Goal: Task Accomplishment & Management: Use online tool/utility

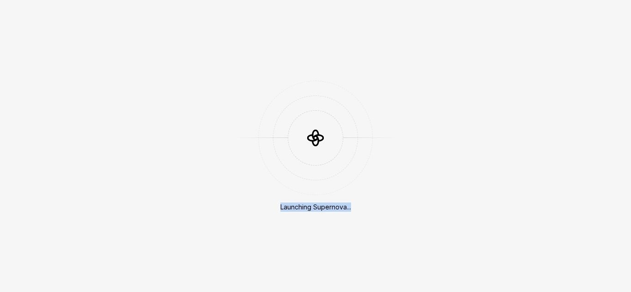
click at [354, 204] on div "Launching Supernova..." at bounding box center [315, 146] width 631 height 292
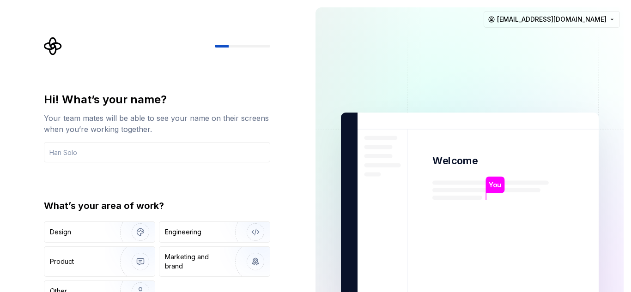
click at [276, 179] on div "Hi! What’s your name? Your team mates will be able to see your name on their sc…" at bounding box center [159, 185] width 243 height 296
click at [197, 235] on div "Engineering" at bounding box center [183, 232] width 36 height 9
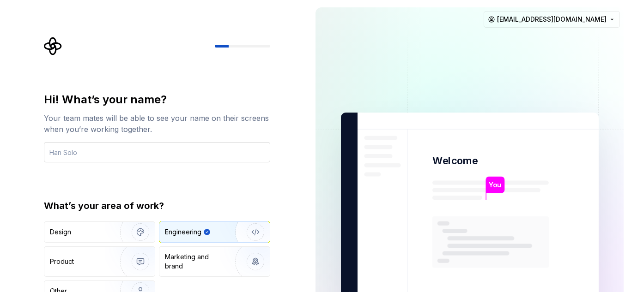
click at [76, 157] on input "text" at bounding box center [157, 152] width 226 height 20
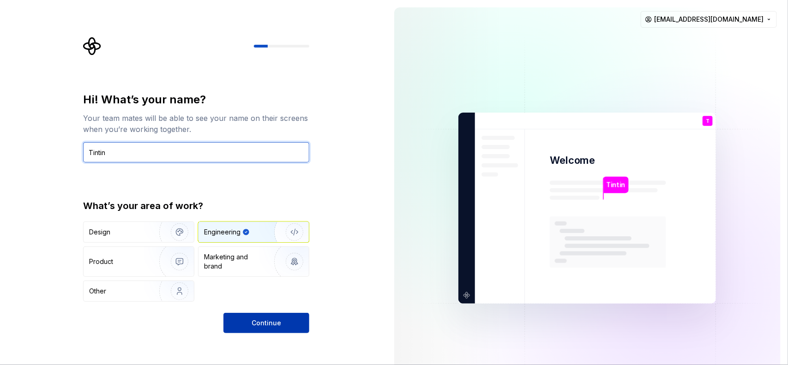
type input "Tintin"
click at [263, 292] on span "Continue" at bounding box center [267, 322] width 30 height 9
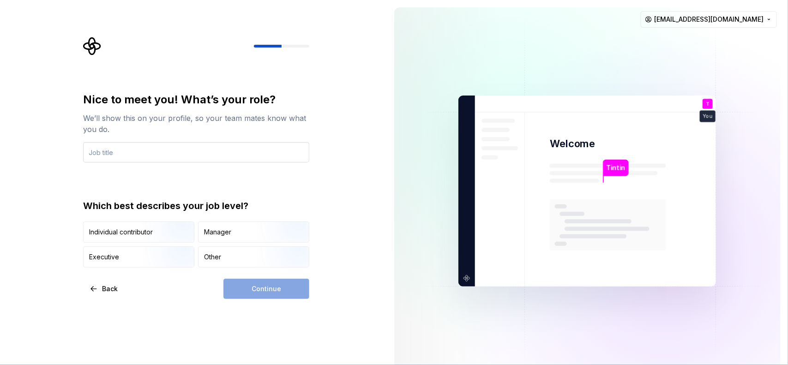
click at [172, 148] on input "text" at bounding box center [196, 152] width 226 height 20
click at [235, 236] on div "Manager" at bounding box center [253, 232] width 110 height 20
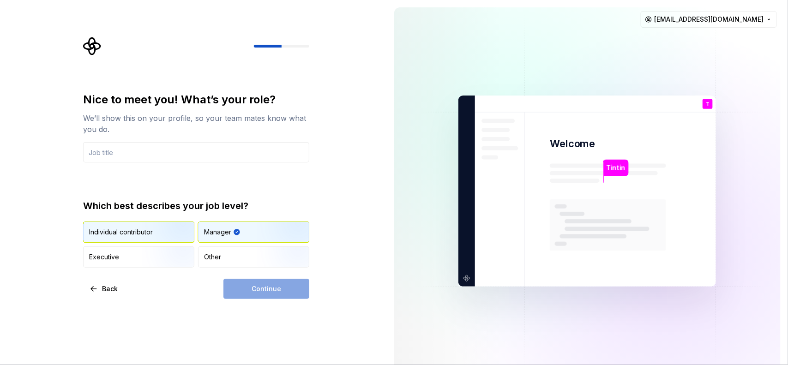
click at [105, 236] on div "Individual contributor" at bounding box center [121, 232] width 64 height 9
click at [150, 156] on input "text" at bounding box center [196, 152] width 226 height 20
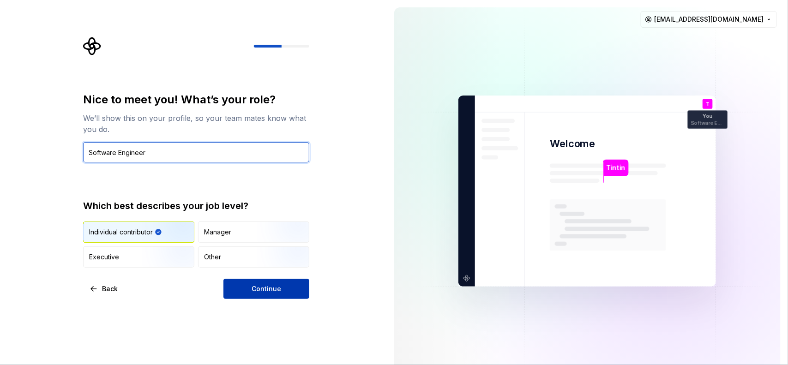
type input "Software Engineer"
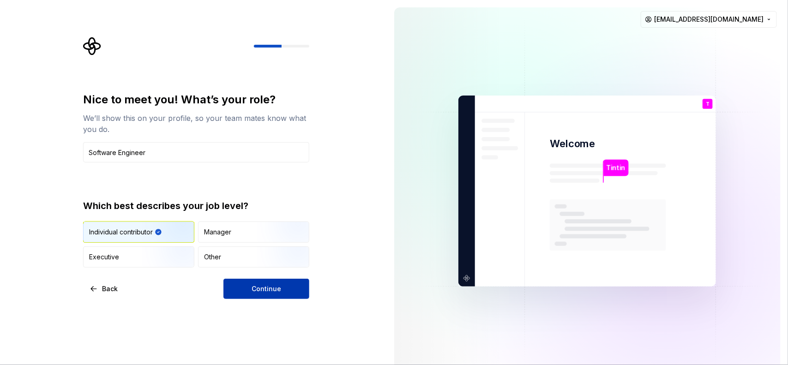
click at [266, 289] on span "Continue" at bounding box center [267, 288] width 30 height 9
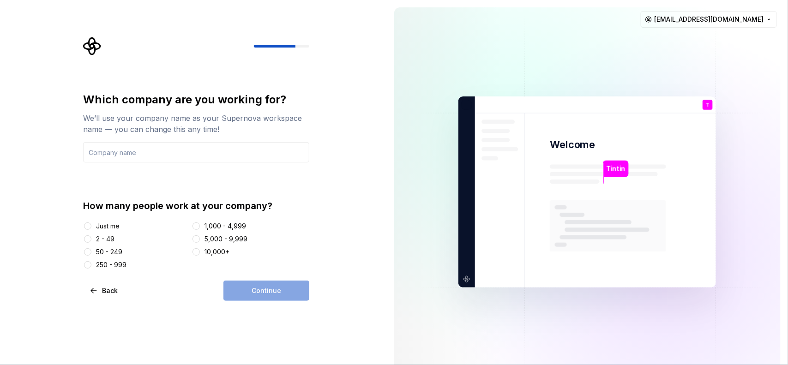
click at [110, 236] on div "2 - 49" at bounding box center [105, 238] width 18 height 9
click at [91, 236] on button "2 - 49" at bounding box center [87, 238] width 7 height 7
click at [160, 151] on input "text" at bounding box center [196, 152] width 226 height 20
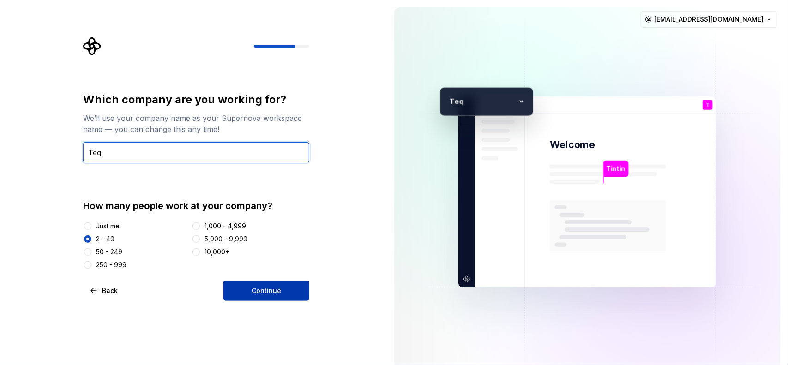
type input "Teq"
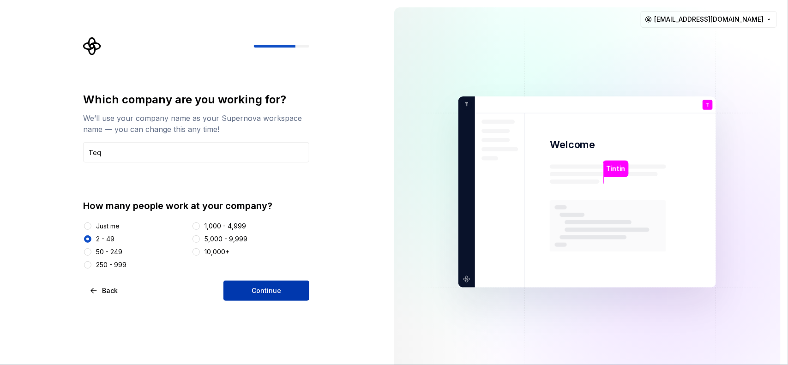
click at [291, 287] on button "Continue" at bounding box center [266, 291] width 86 height 20
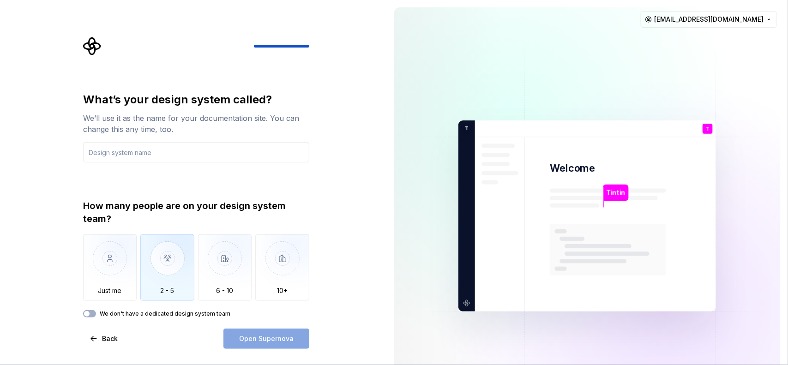
click at [165, 271] on img "button" at bounding box center [167, 265] width 54 height 62
click at [251, 292] on div "Open Supernova" at bounding box center [266, 339] width 86 height 20
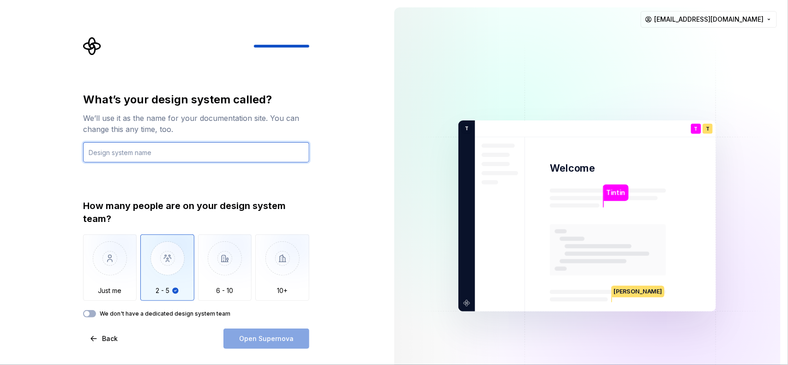
click at [180, 152] on input "text" at bounding box center [196, 152] width 226 height 20
type input "Figma"
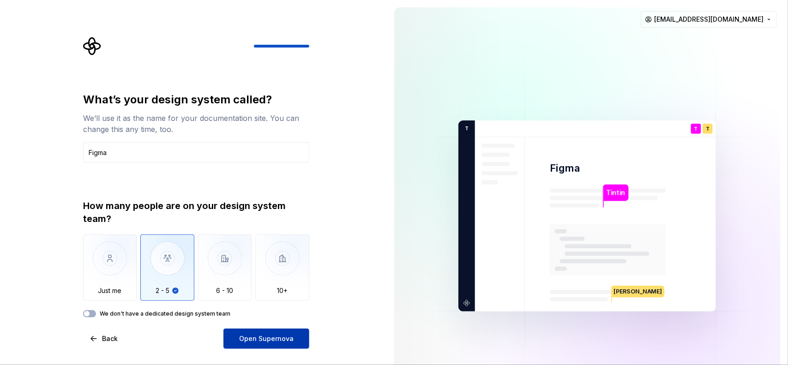
click at [271, 292] on button "Open Supernova" at bounding box center [266, 339] width 86 height 20
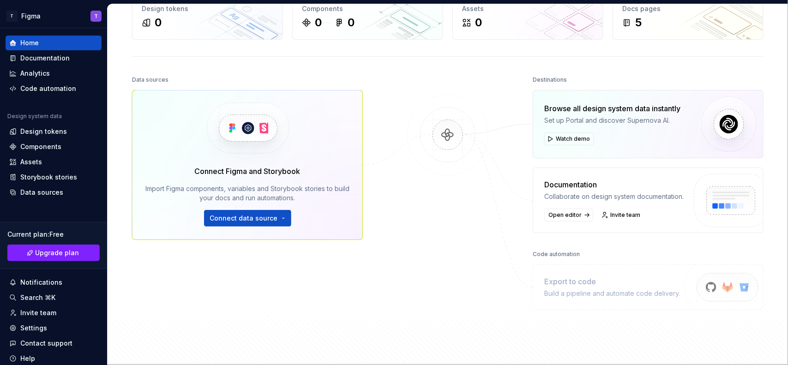
scroll to position [135, 0]
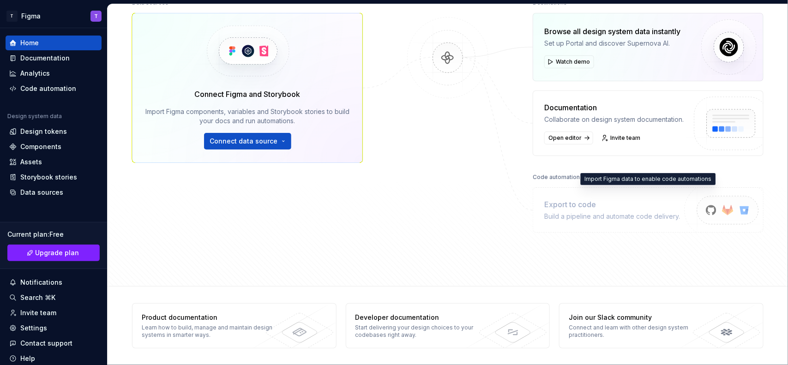
click at [612, 207] on div "Export to code" at bounding box center [612, 204] width 136 height 11
click at [578, 213] on div "Build a pipeline and automate code delivery." at bounding box center [612, 216] width 136 height 9
click at [578, 206] on div "Export to code" at bounding box center [612, 204] width 136 height 11
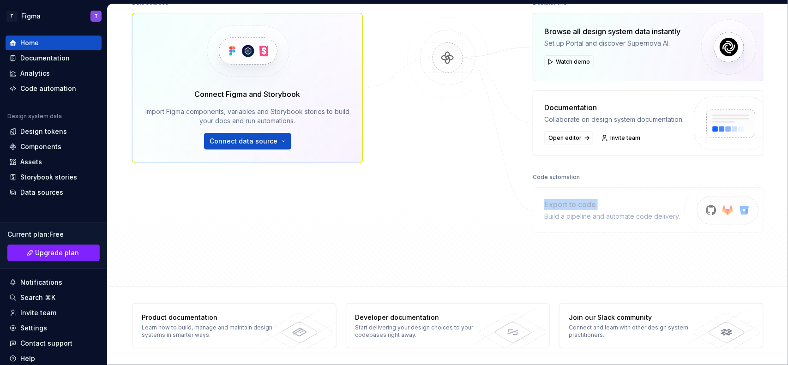
click at [578, 206] on div "Export to code" at bounding box center [612, 204] width 136 height 11
click at [572, 218] on div "Build a pipeline and automate code delivery." at bounding box center [612, 216] width 136 height 9
click at [560, 212] on div "Build a pipeline and automate code delivery." at bounding box center [612, 216] width 136 height 9
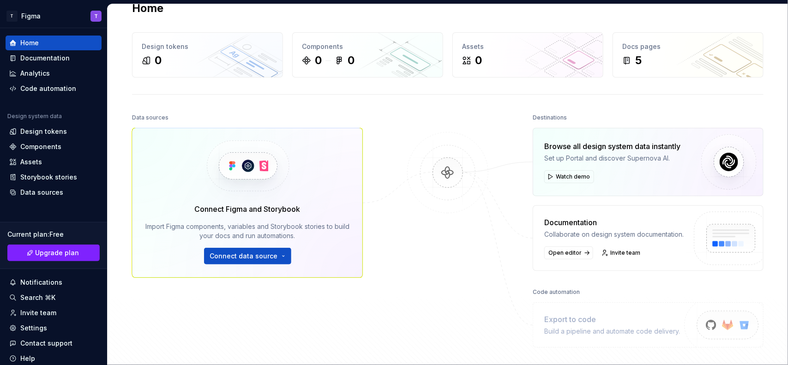
scroll to position [0, 0]
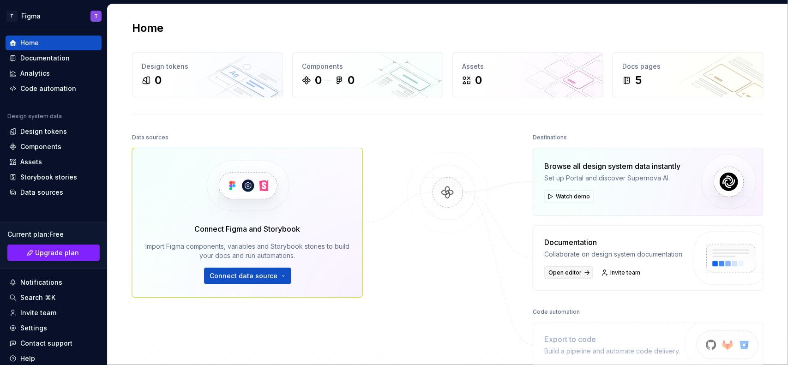
click at [567, 272] on span "Open editor" at bounding box center [564, 272] width 33 height 7
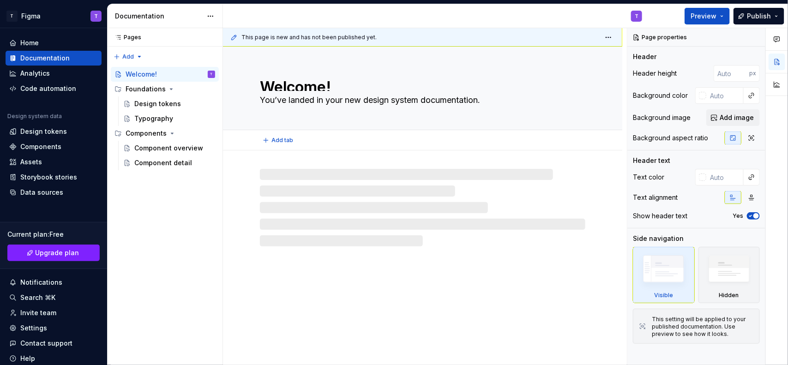
click at [315, 107] on textarea "You’ve landed in your new design system documentation." at bounding box center [420, 100] width 325 height 15
click at [359, 190] on div at bounding box center [422, 208] width 325 height 78
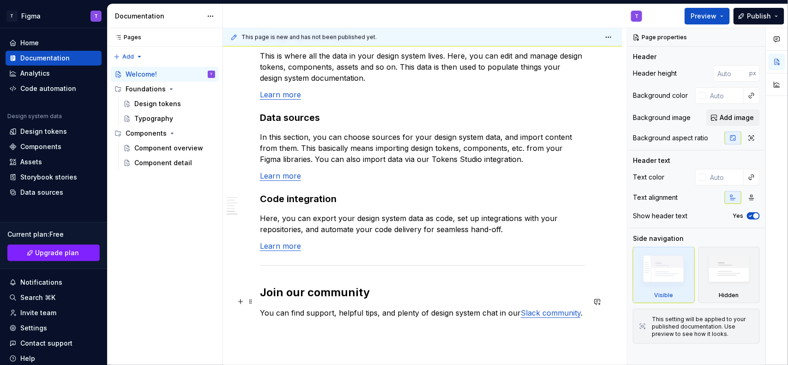
scroll to position [808, 0]
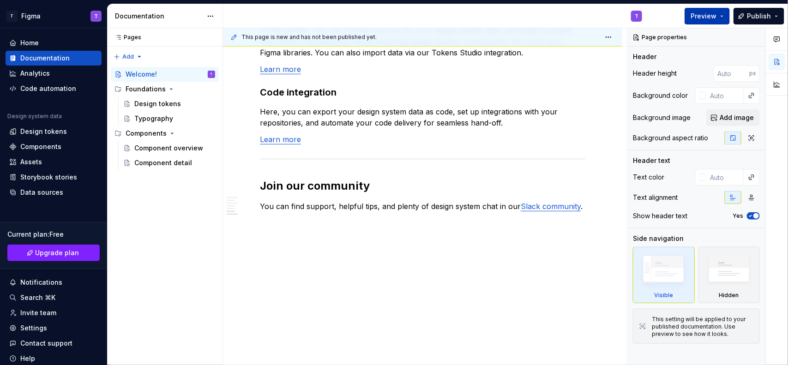
click at [630, 10] on button "Preview" at bounding box center [707, 16] width 45 height 17
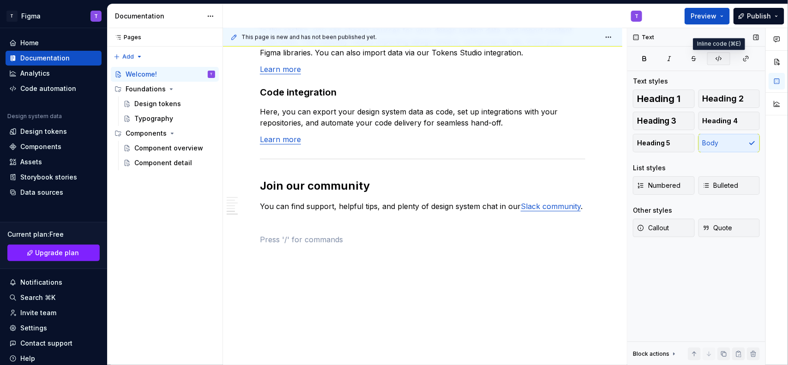
click at [630, 59] on button "button" at bounding box center [718, 58] width 23 height 13
click at [252, 191] on span at bounding box center [250, 195] width 7 height 13
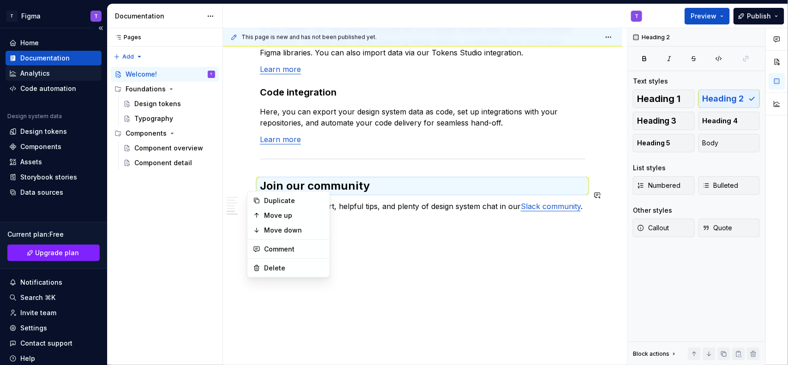
drag, startPoint x: 252, startPoint y: 146, endPoint x: 48, endPoint y: 77, distance: 216.0
click at [252, 146] on div "This page is new and has not been published yet. Welcome! You’ve landed in your…" at bounding box center [425, 196] width 404 height 337
click at [48, 77] on div "Analytics" at bounding box center [35, 73] width 30 height 9
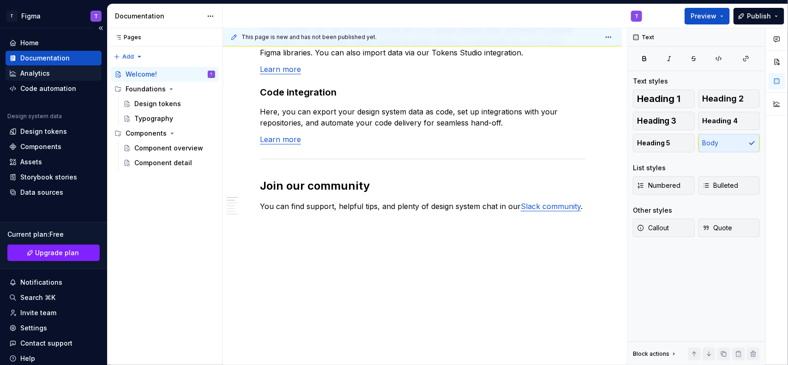
scroll to position [144, 0]
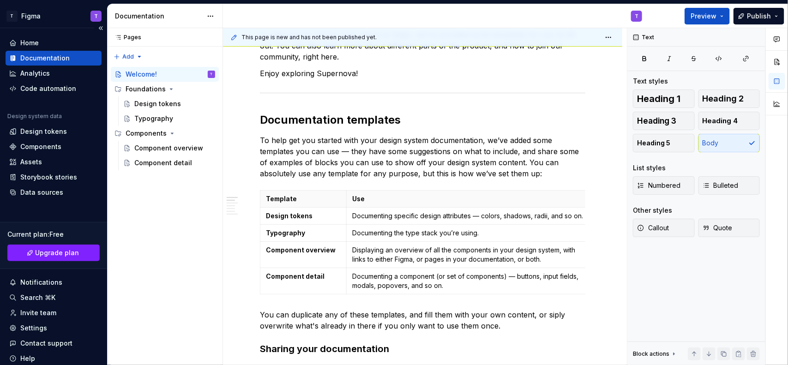
click at [39, 54] on div "Documentation" at bounding box center [44, 58] width 49 height 9
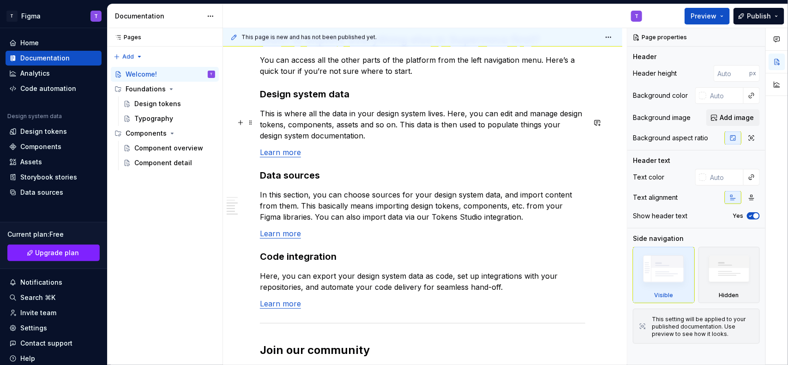
scroll to position [808, 0]
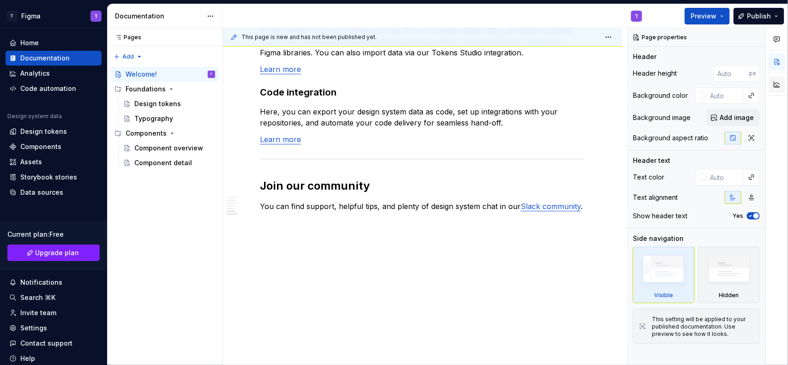
click at [630, 81] on button "button" at bounding box center [777, 84] width 17 height 17
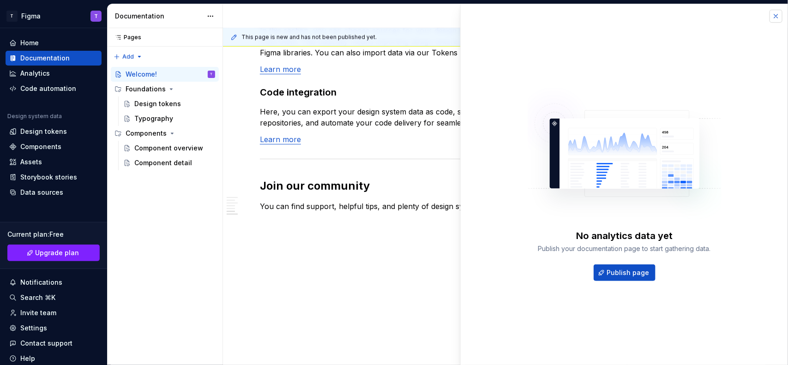
click at [630, 18] on button "button" at bounding box center [775, 16] width 13 height 13
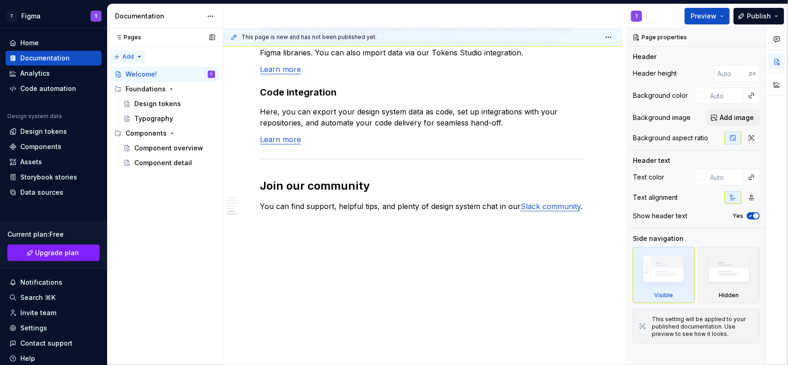
click at [135, 54] on div "Pages Pages Add Accessibility guide for tree Page tree. Navigate the tree with …" at bounding box center [164, 196] width 115 height 337
click at [49, 90] on html "T Figma T Home Documentation Analytics Code automation Design system data Desig…" at bounding box center [394, 182] width 788 height 365
click at [49, 89] on div "Code automation" at bounding box center [48, 88] width 56 height 9
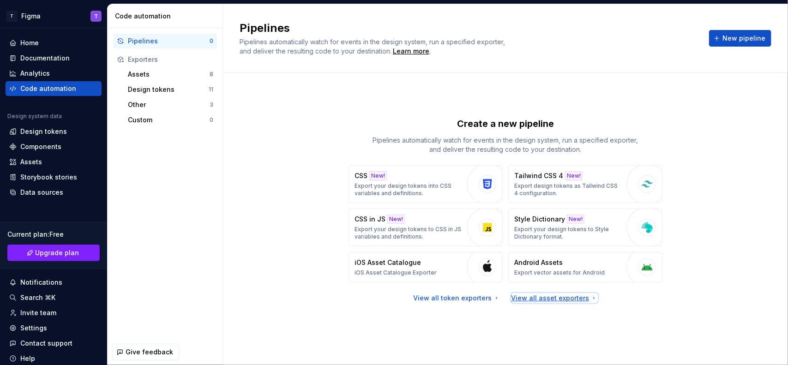
click at [548, 292] on div "View all asset exporters" at bounding box center [554, 298] width 86 height 9
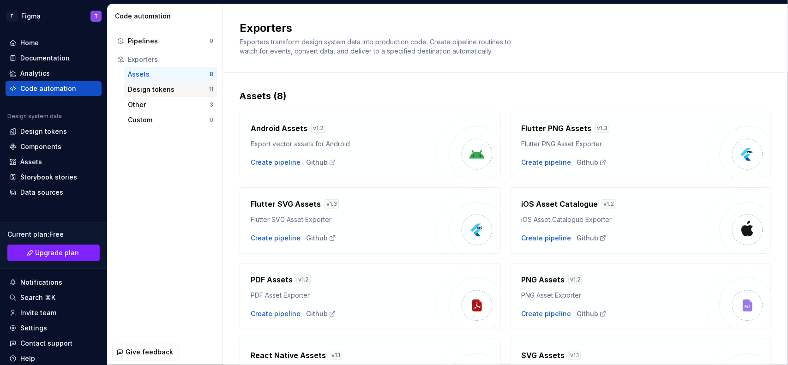
click at [156, 89] on div "Design tokens" at bounding box center [168, 89] width 81 height 9
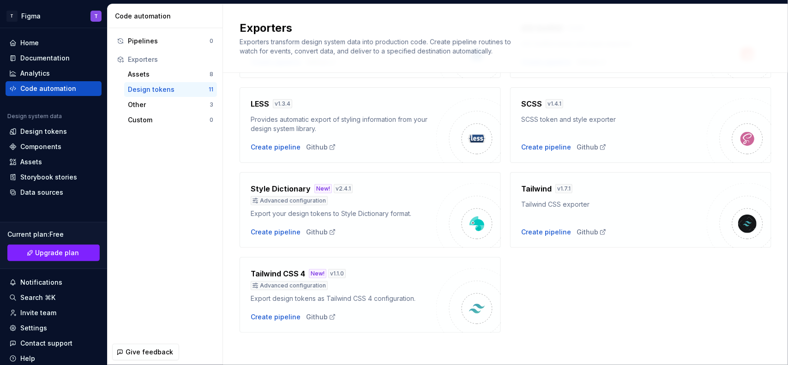
scroll to position [291, 0]
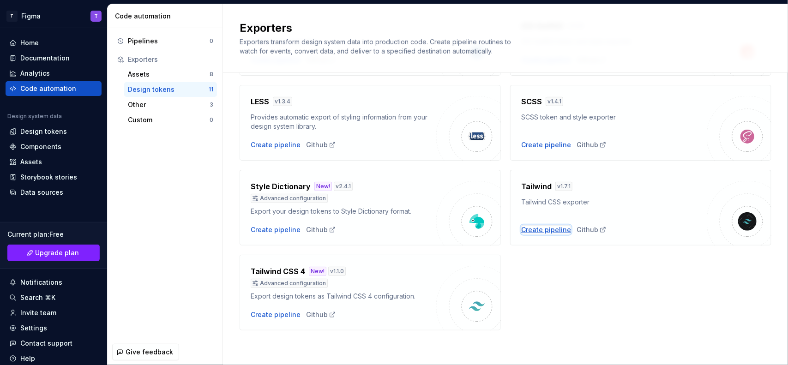
click at [549, 231] on div "Create pipeline" at bounding box center [546, 229] width 50 height 9
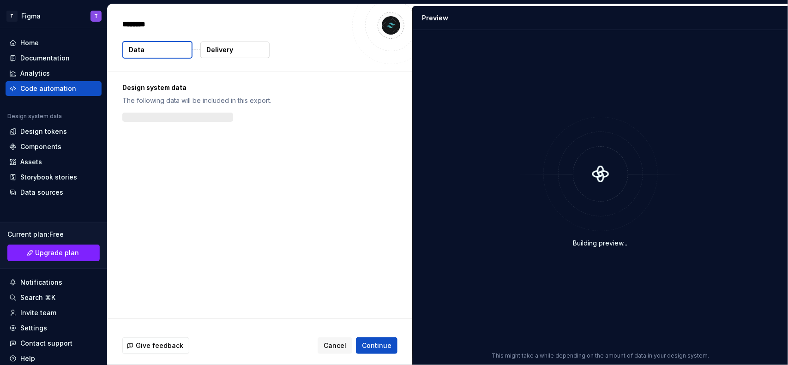
type textarea "*"
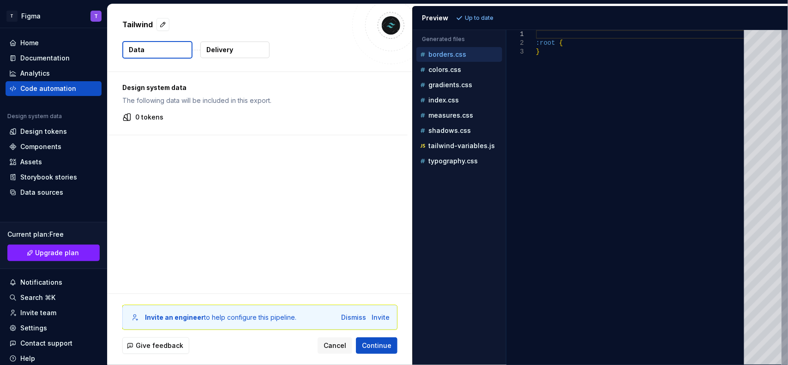
type textarea "******* *"
click at [564, 108] on div ":root { }" at bounding box center [643, 197] width 214 height 335
click at [462, 70] on div "colors.css" at bounding box center [460, 69] width 84 height 9
